Goal: Information Seeking & Learning: Learn about a topic

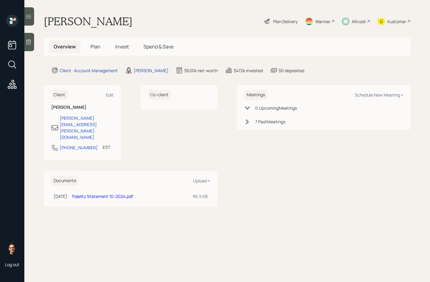
click at [120, 47] on span "Invest" at bounding box center [122, 46] width 14 height 7
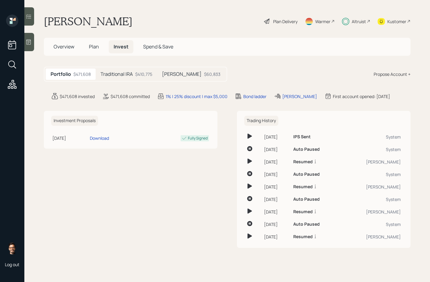
click at [117, 75] on h5 "Traditional IRA" at bounding box center [116, 74] width 32 height 6
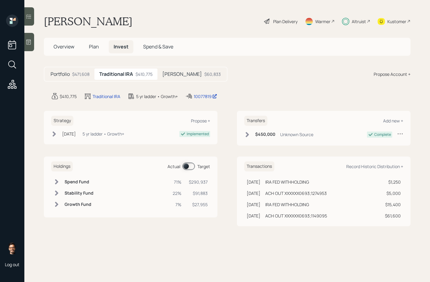
click at [167, 74] on h5 "[PERSON_NAME]" at bounding box center [182, 74] width 40 height 6
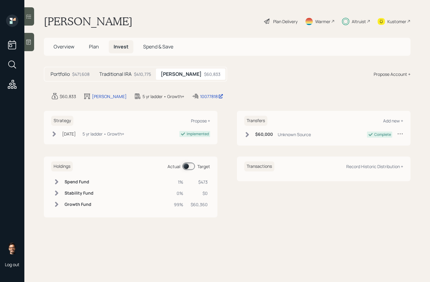
click at [142, 76] on div "$410,775" at bounding box center [142, 74] width 17 height 6
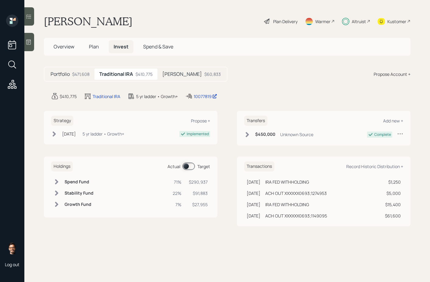
click at [83, 78] on div "Portfolio $471,608" at bounding box center [70, 73] width 49 height 11
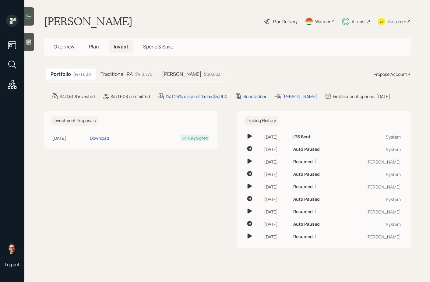
click at [269, 22] on icon at bounding box center [266, 21] width 7 height 7
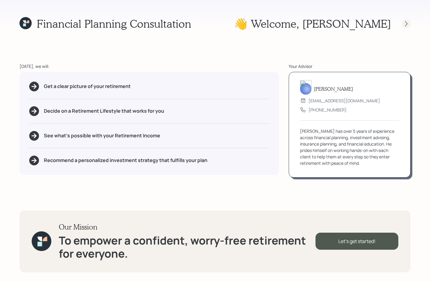
click at [404, 24] on icon at bounding box center [406, 24] width 6 height 6
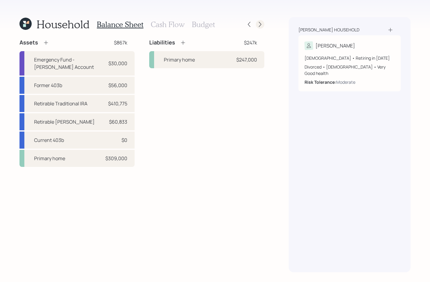
click at [261, 25] on icon at bounding box center [260, 24] width 6 height 6
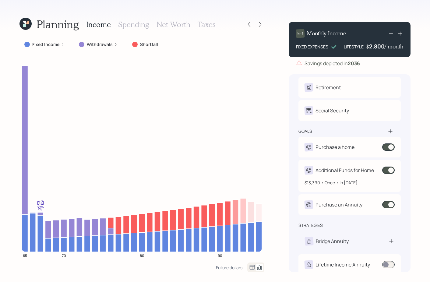
scroll to position [17, 0]
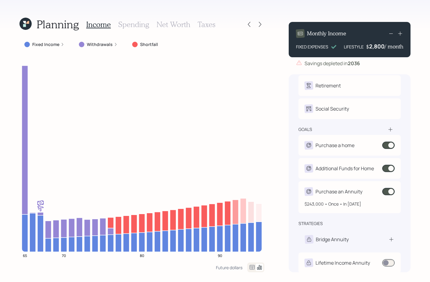
click at [387, 192] on span at bounding box center [388, 191] width 12 height 7
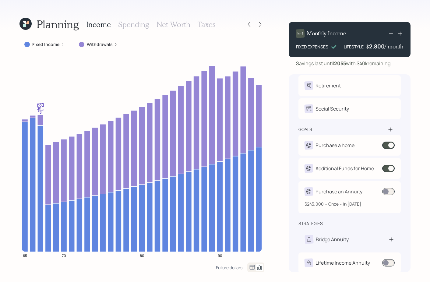
click at [388, 192] on span at bounding box center [388, 191] width 12 height 7
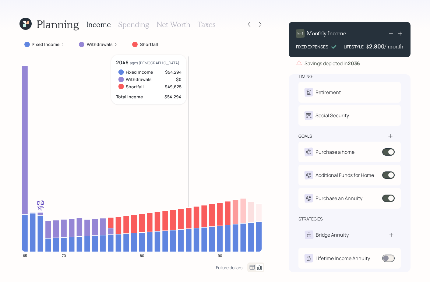
scroll to position [11, 0]
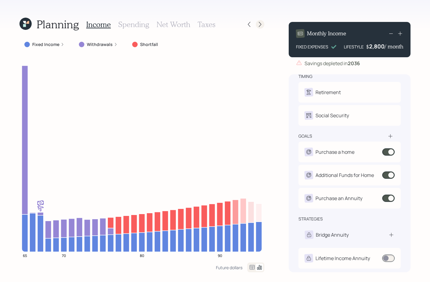
click at [261, 24] on icon at bounding box center [260, 24] width 6 height 6
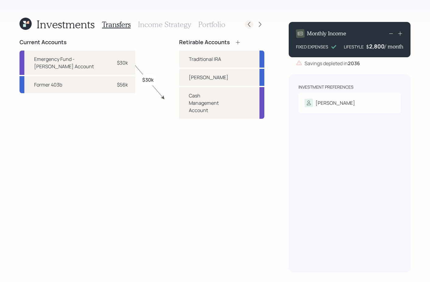
click at [251, 26] on icon at bounding box center [249, 24] width 6 height 6
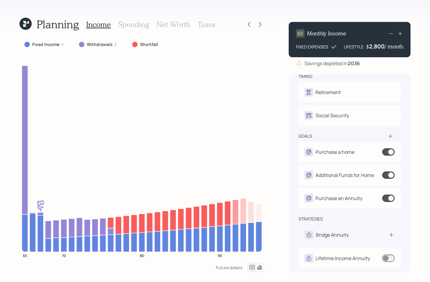
scroll to position [11, 0]
click at [133, 25] on h3 "Spending" at bounding box center [133, 24] width 31 height 9
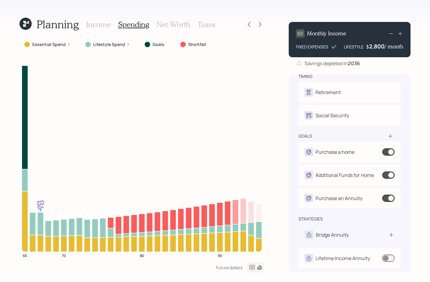
click at [47, 45] on label "Essential Spend" at bounding box center [48, 44] width 33 height 6
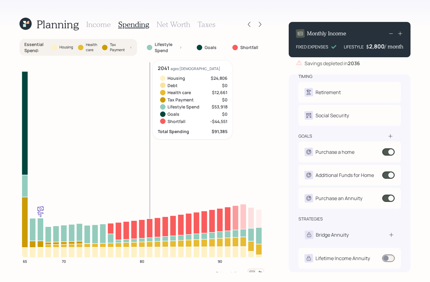
scroll to position [11, 0]
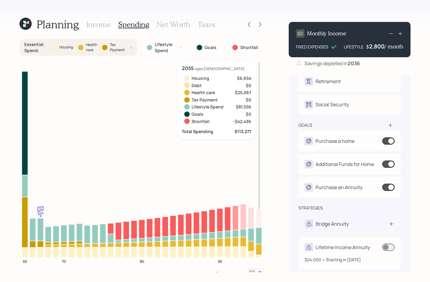
click at [320, 249] on div "Lifetime Income Annuity" at bounding box center [342, 246] width 54 height 7
select select "2a461f62-d2d8-42af-a1f6-0d6b889be520"
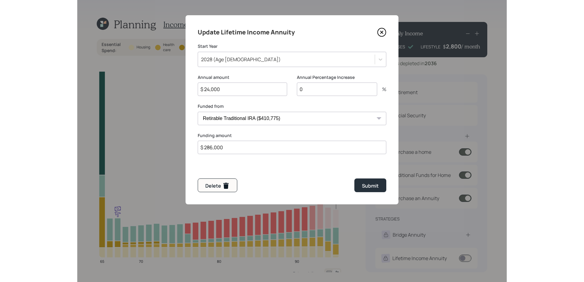
scroll to position [11, 0]
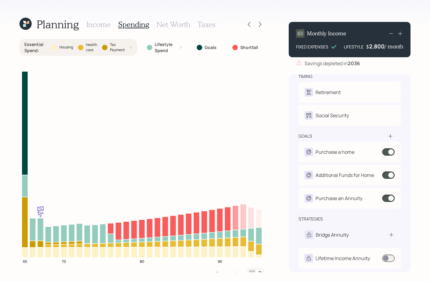
click at [16, 147] on div "Planning Income Spending Net Worth Taxes Essential Spend : Housing Health care …" at bounding box center [215, 141] width 430 height 282
click at [26, 24] on icon at bounding box center [25, 24] width 12 height 12
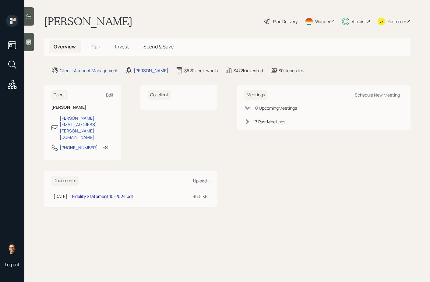
click at [93, 45] on span "Plan" at bounding box center [95, 46] width 10 height 7
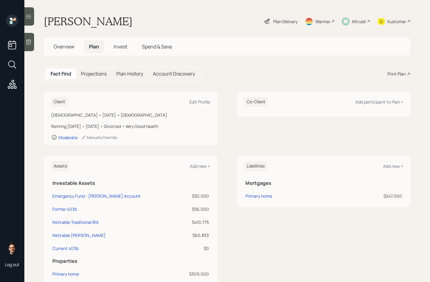
click at [121, 47] on span "Invest" at bounding box center [121, 46] width 14 height 7
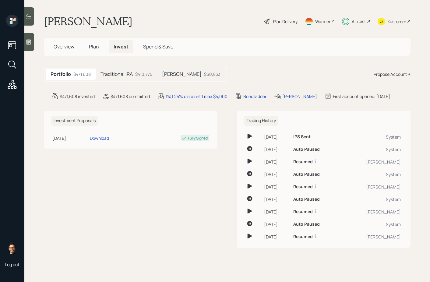
click at [96, 48] on span "Plan" at bounding box center [94, 46] width 10 height 7
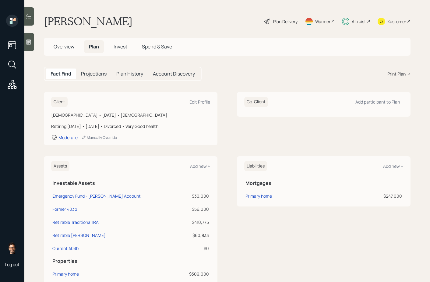
click at [115, 50] on span "Invest" at bounding box center [121, 46] width 14 height 7
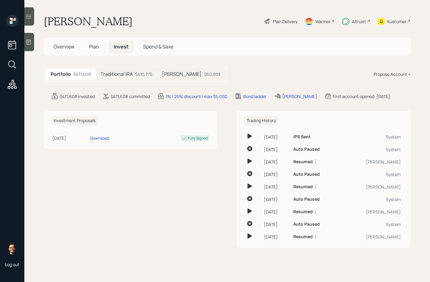
click at [116, 70] on div "Traditional IRA $410,775" at bounding box center [126, 73] width 61 height 11
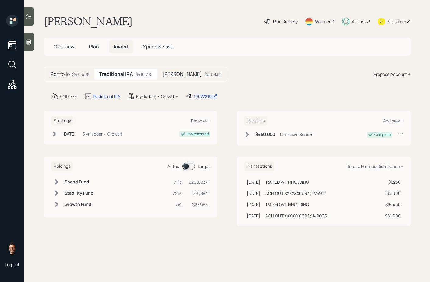
click at [189, 166] on span at bounding box center [188, 166] width 12 height 7
